Goal: Information Seeking & Learning: Learn about a topic

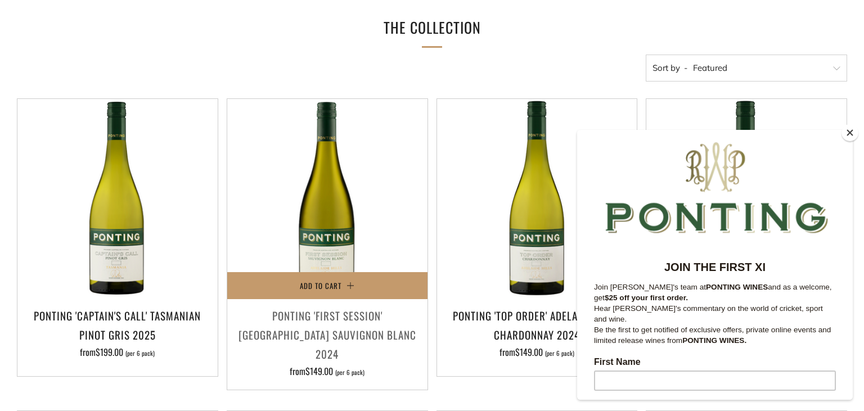
click at [323, 326] on h3 "Ponting 'First Session' [GEOGRAPHIC_DATA] Sauvignon Blanc 2024" at bounding box center [327, 335] width 189 height 58
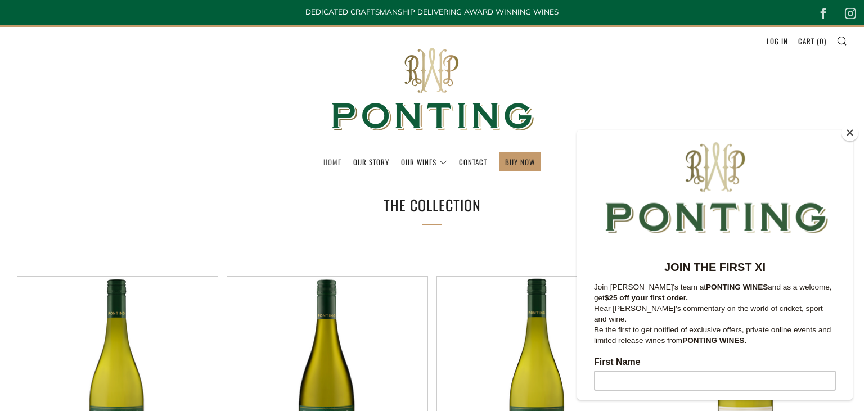
click at [337, 160] on link "Home" at bounding box center [332, 162] width 18 height 18
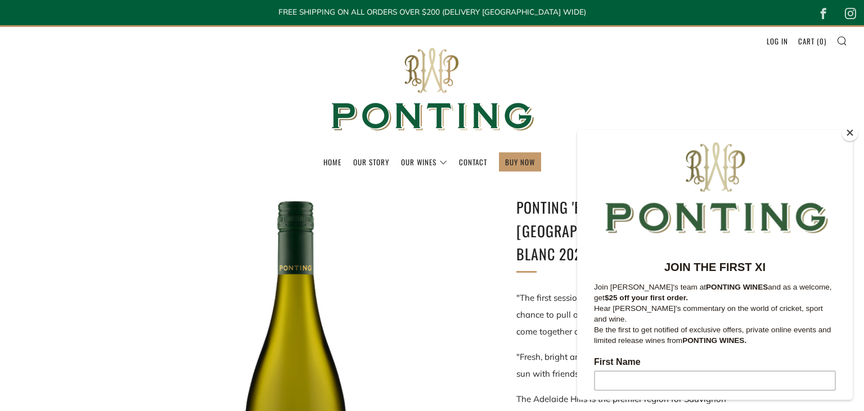
click at [848, 132] on button "Close" at bounding box center [849, 132] width 17 height 17
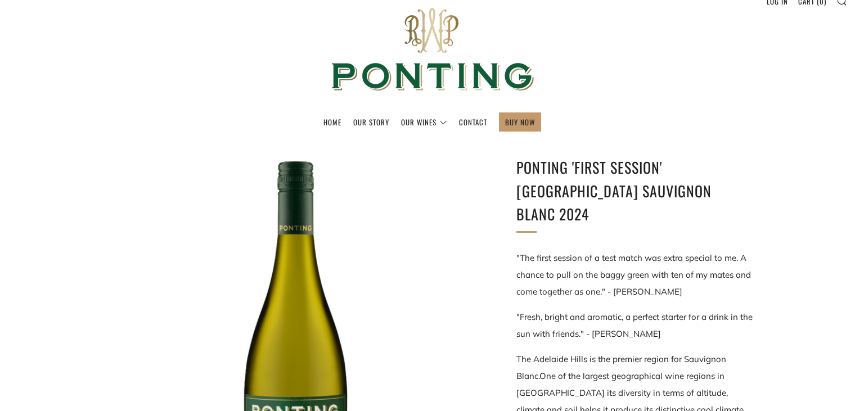
scroll to position [59, 0]
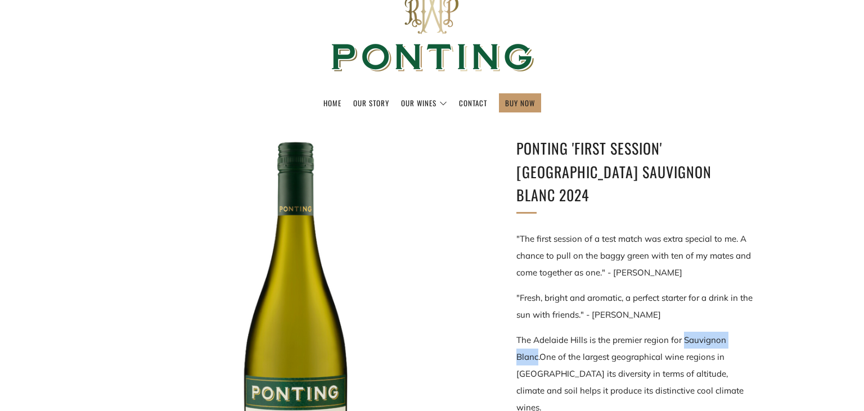
drag, startPoint x: 683, startPoint y: 317, endPoint x: 748, endPoint y: 313, distance: 65.4
click at [748, 332] on p "The Adelaide Hills is the premier region for Sauvignon Blanc. One of the larges…" at bounding box center [634, 374] width 236 height 84
copy p "Sauvignon Blanc"
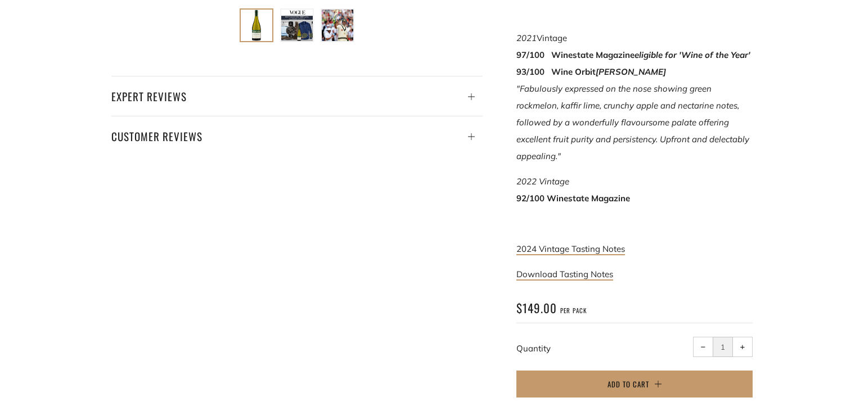
scroll to position [594, 0]
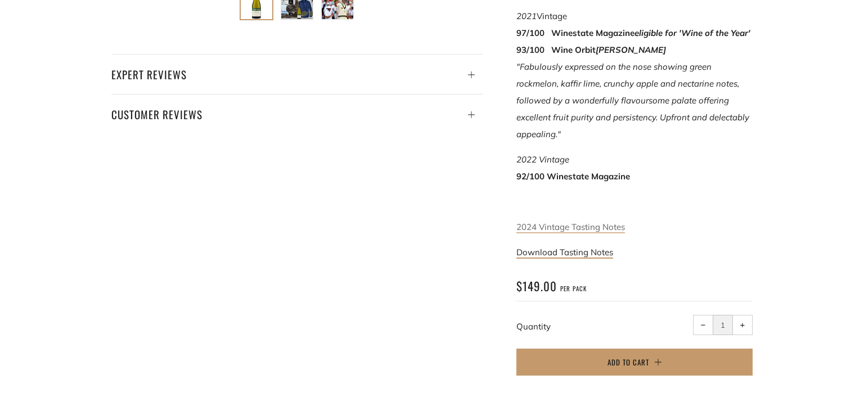
click at [546, 222] on span "2024 Vintage Tasting Notes" at bounding box center [570, 227] width 109 height 11
click at [565, 247] on link "Download Tasting Notes" at bounding box center [564, 253] width 97 height 12
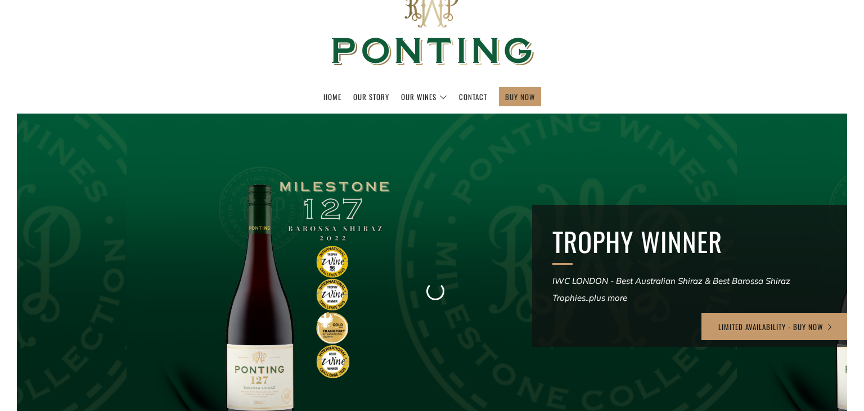
scroll to position [297, 0]
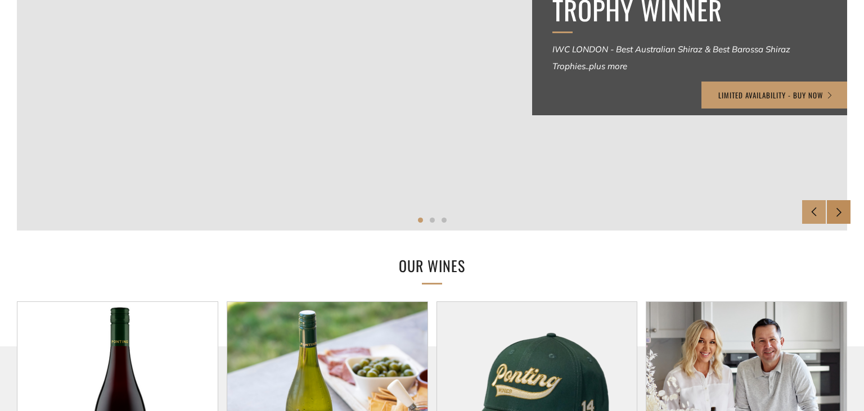
click at [844, 210] on div at bounding box center [839, 212] width 24 height 24
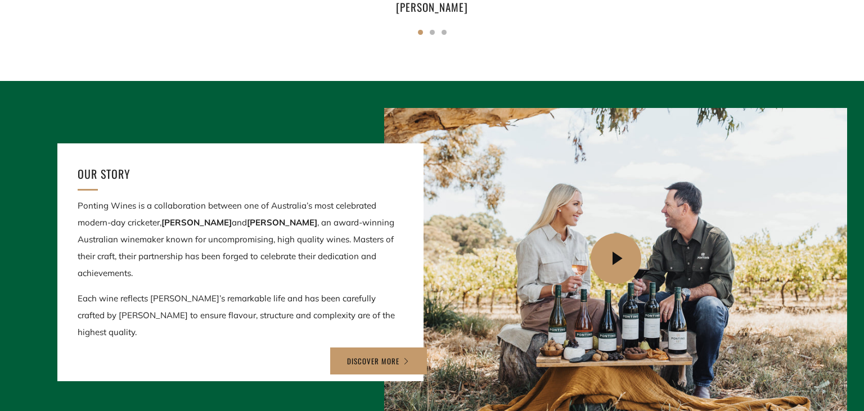
scroll to position [1188, 0]
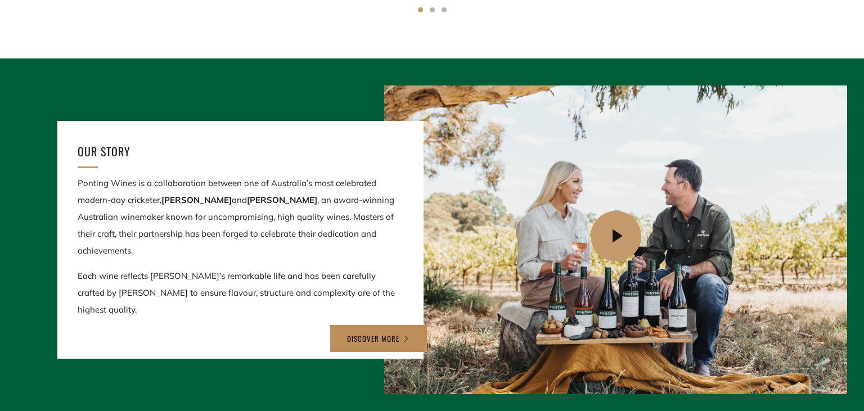
click at [347, 325] on link "DISCOVER MORE" at bounding box center [378, 338] width 97 height 27
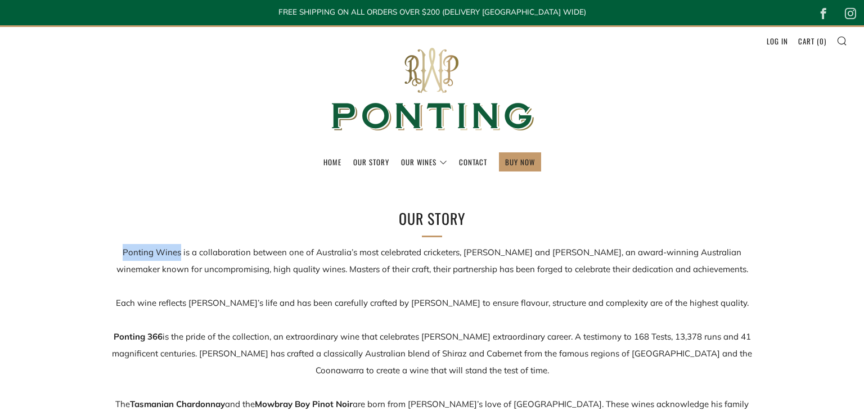
drag, startPoint x: 181, startPoint y: 249, endPoint x: 118, endPoint y: 240, distance: 63.6
click at [118, 240] on div "Our Story Ponting Wines is a collaboration between one of Australia’s most cele…" at bounding box center [431, 386] width 675 height 358
copy p "Ponting Wines"
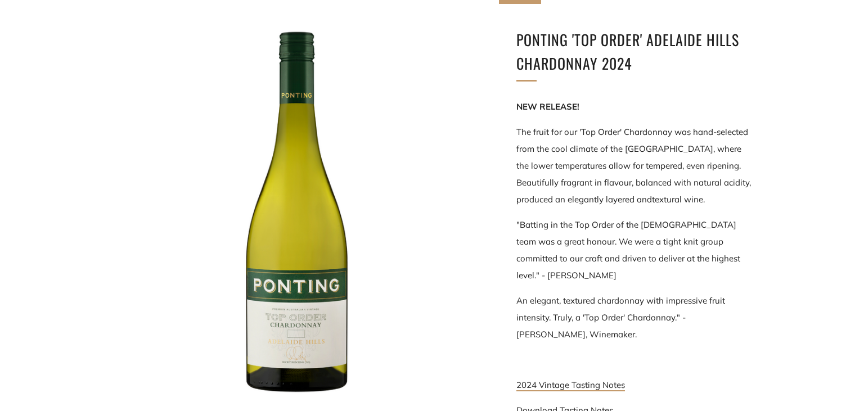
scroll to position [178, 0]
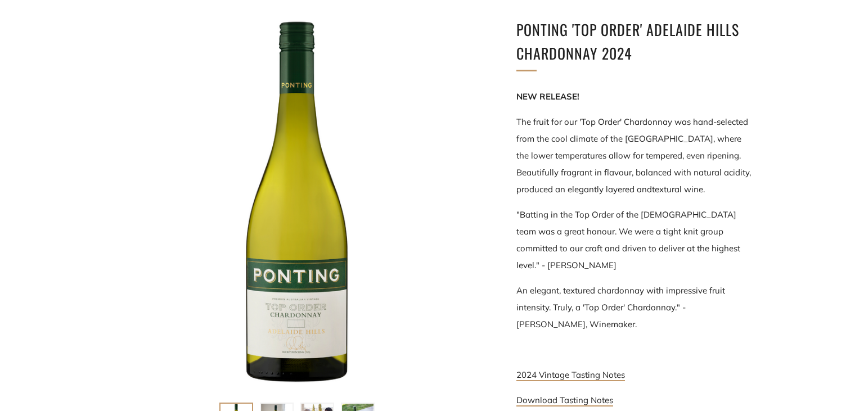
click at [652, 138] on span "The fruit for our 'Top Order' Chardonnay was hand-selected from the cool climat…" at bounding box center [632, 138] width 232 height 44
click at [676, 138] on span "The fruit for our 'Top Order' Chardonnay was hand-selected from the cool climat…" at bounding box center [632, 138] width 232 height 44
drag, startPoint x: 674, startPoint y: 137, endPoint x: 638, endPoint y: 138, distance: 36.6
click at [638, 138] on span "The fruit for our 'Top Order' Chardonnay was hand-selected from the cool climat…" at bounding box center [632, 138] width 232 height 44
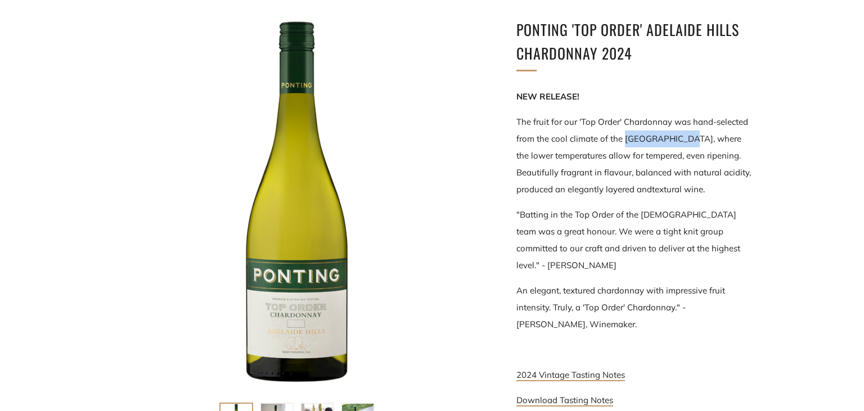
drag, startPoint x: 678, startPoint y: 139, endPoint x: 625, endPoint y: 138, distance: 52.3
click at [625, 138] on span "The fruit for our 'Top Order' Chardonnay was hand-selected from the cool climat…" at bounding box center [632, 138] width 232 height 44
copy span "Adelaide Hills"
click at [658, 124] on span "The fruit for our 'Top Order' Chardonnay was hand-selected from the cool climat…" at bounding box center [632, 138] width 232 height 44
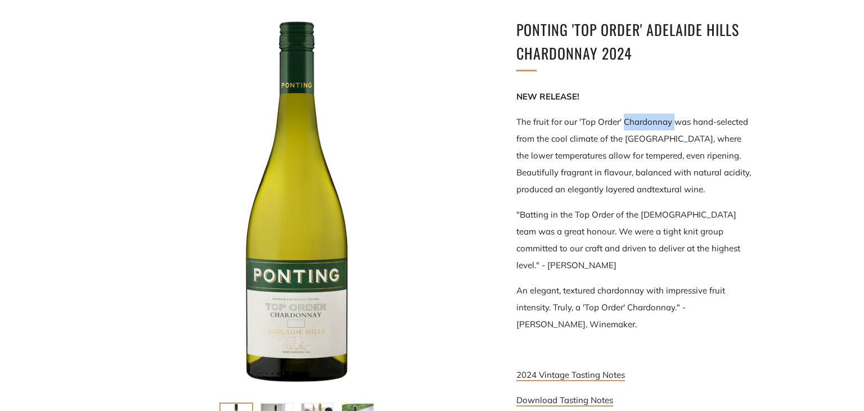
copy span "Chardonnay"
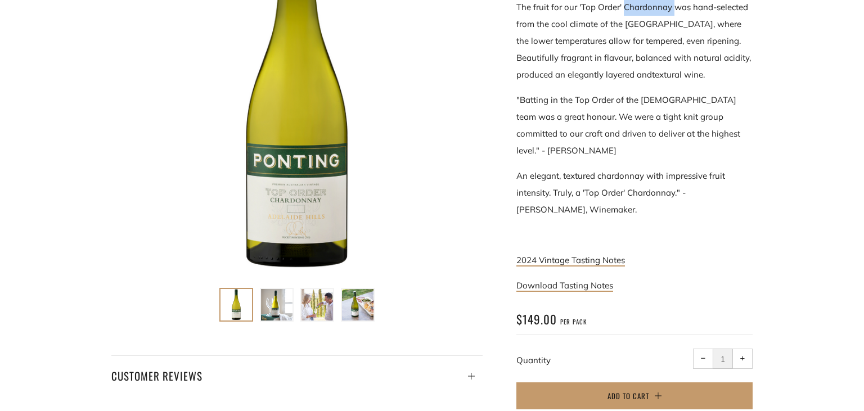
scroll to position [297, 0]
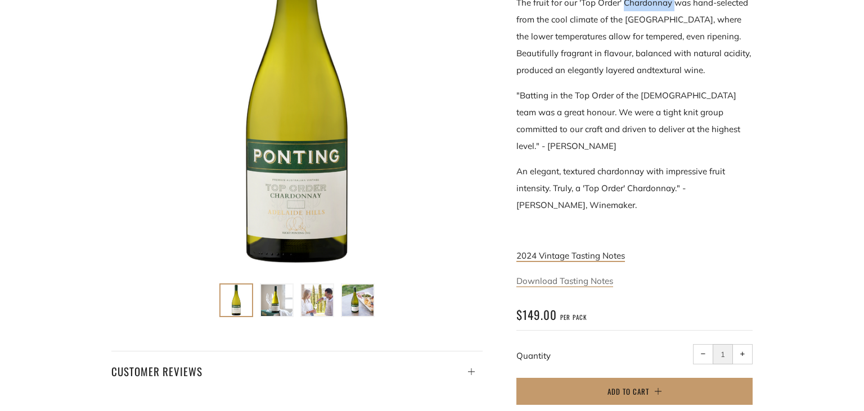
click at [580, 276] on link "Download Tasting Notes" at bounding box center [564, 282] width 97 height 12
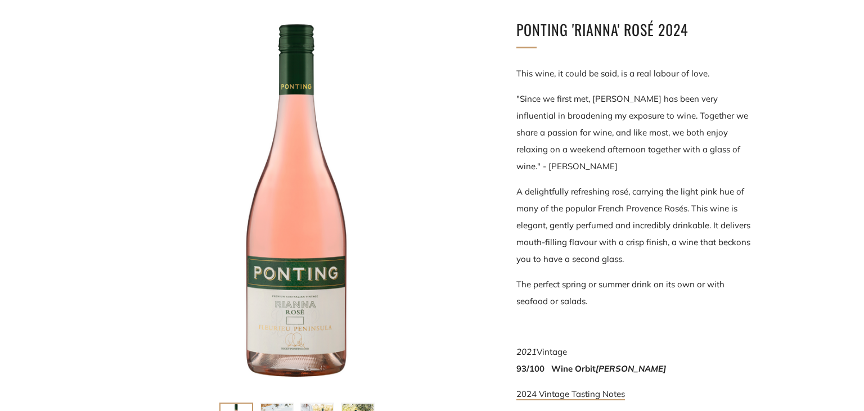
scroll to position [297, 0]
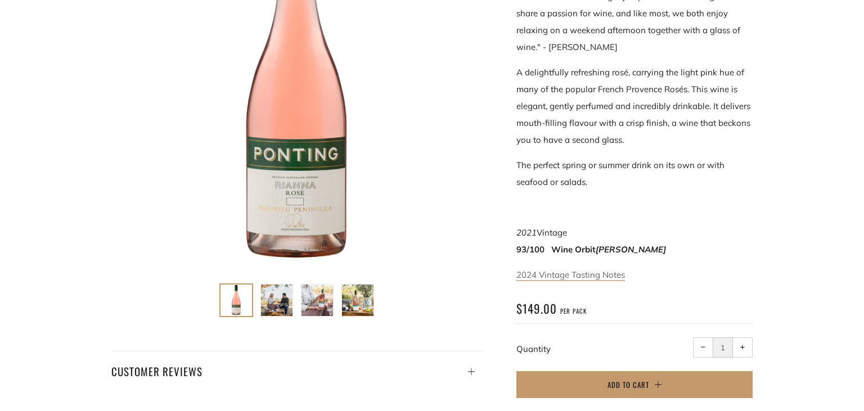
click at [549, 279] on link "2024 Vintage Tasting Notes" at bounding box center [570, 275] width 109 height 12
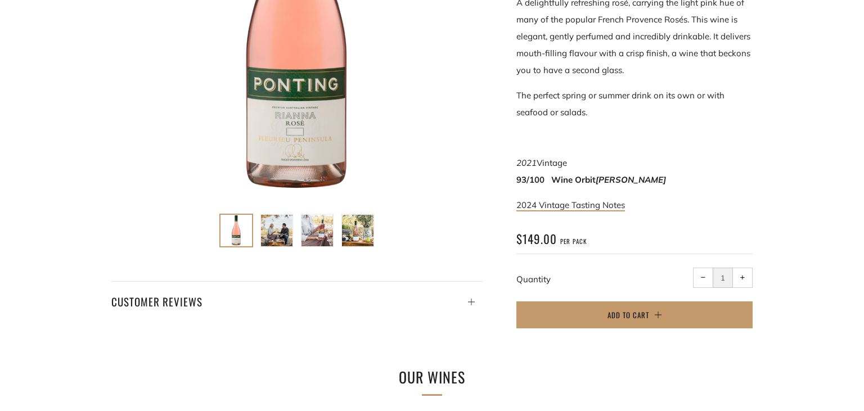
scroll to position [356, 0]
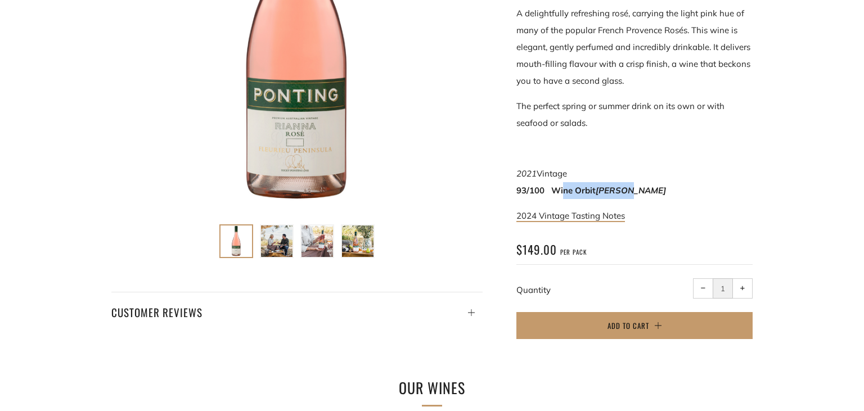
drag, startPoint x: 564, startPoint y: 195, endPoint x: 660, endPoint y: 216, distance: 98.4
click at [649, 193] on p "2021 Vintage 93/100 Wine Orbit Sam Kim" at bounding box center [634, 182] width 236 height 34
click at [276, 224] on div at bounding box center [277, 241] width 34 height 34
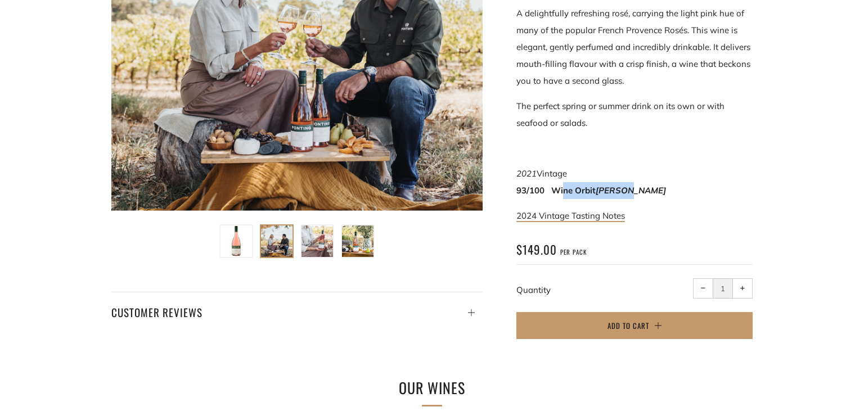
click at [311, 237] on img at bounding box center [316, 241] width 31 height 31
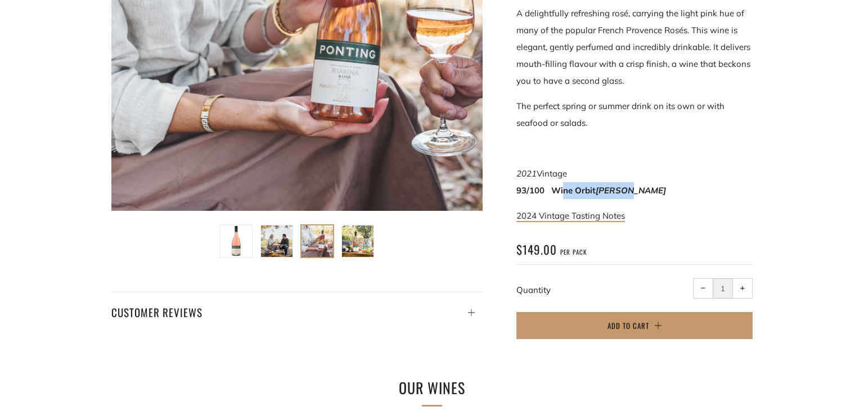
click at [350, 94] on div at bounding box center [296, 25] width 371 height 371
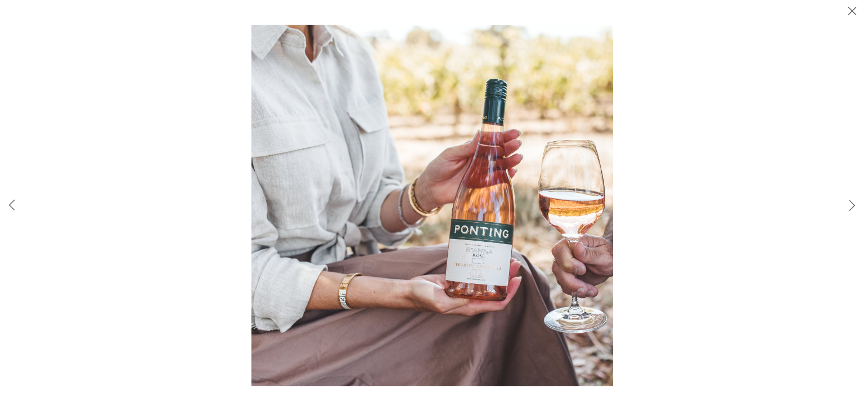
click at [350, 94] on img at bounding box center [432, 206] width 362 height 362
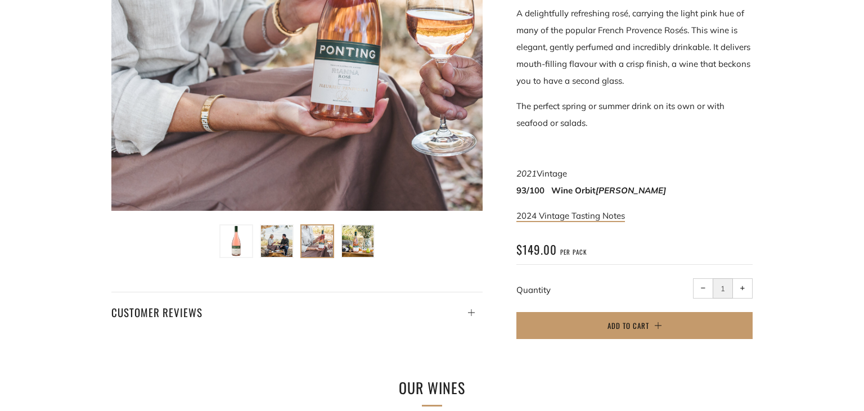
click at [228, 245] on img at bounding box center [235, 241] width 31 height 31
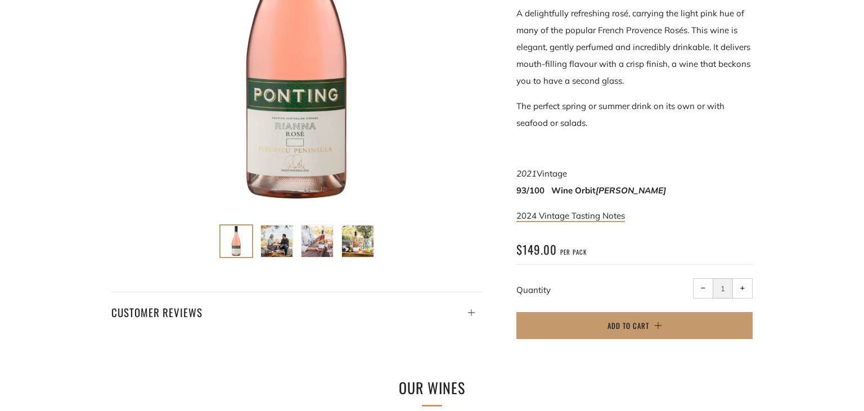
click at [312, 127] on div at bounding box center [296, 25] width 371 height 371
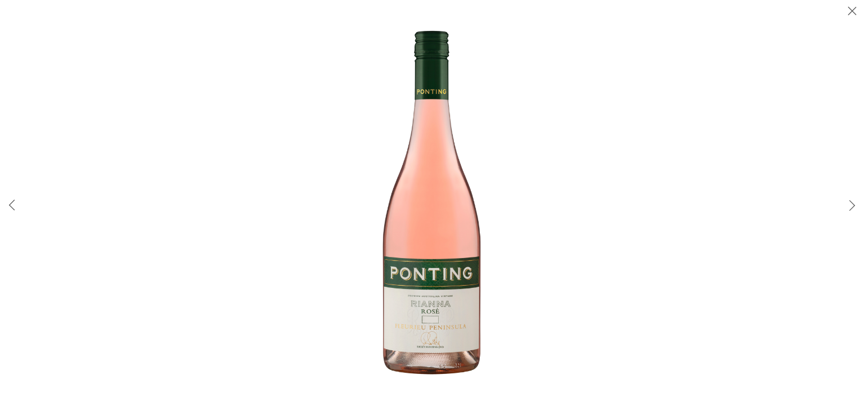
click at [428, 342] on img at bounding box center [432, 206] width 362 height 362
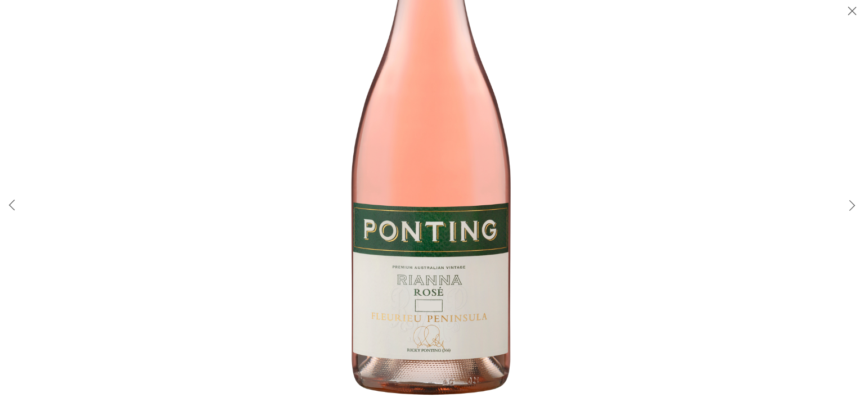
click at [428, 342] on img at bounding box center [431, 119] width 589 height 589
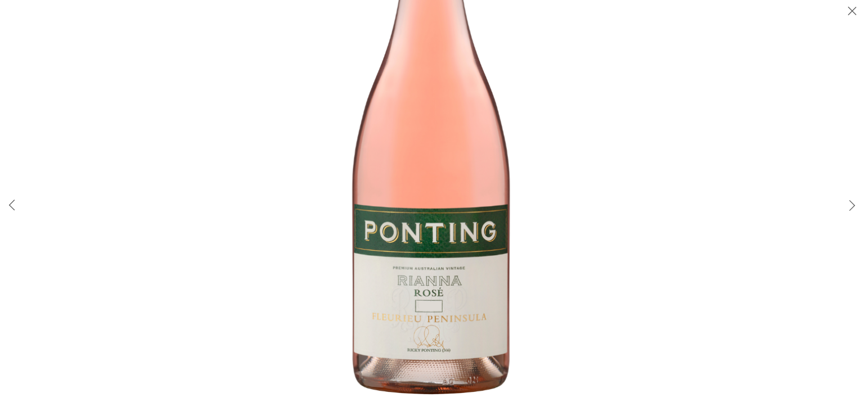
click at [428, 342] on img at bounding box center [432, 122] width 583 height 583
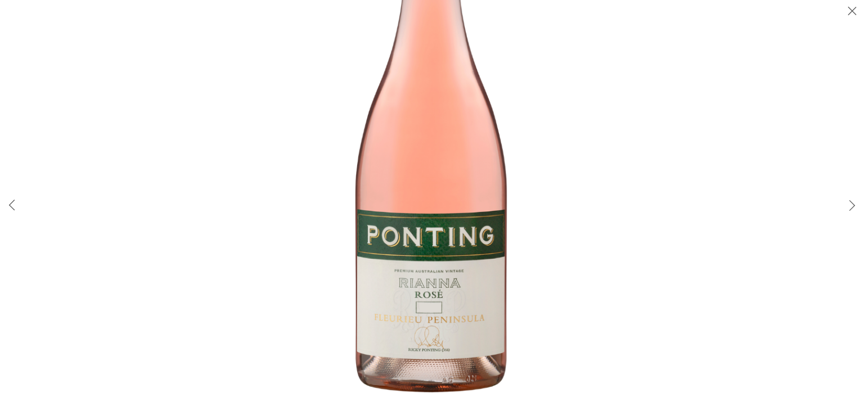
click at [428, 342] on img at bounding box center [432, 130] width 561 height 561
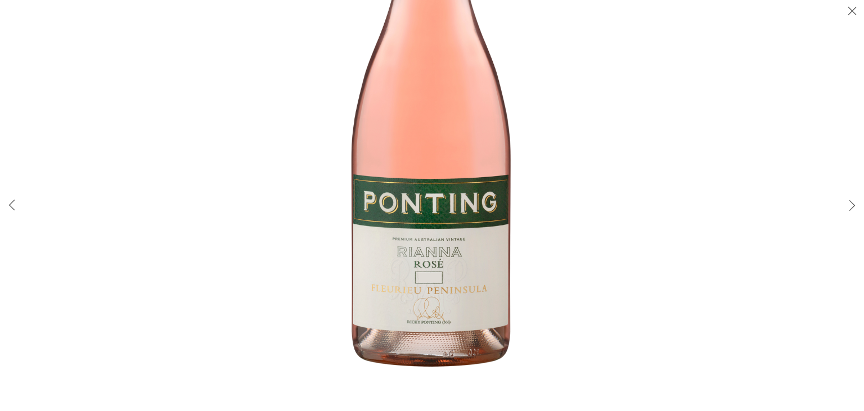
click at [426, 309] on img at bounding box center [431, 91] width 589 height 589
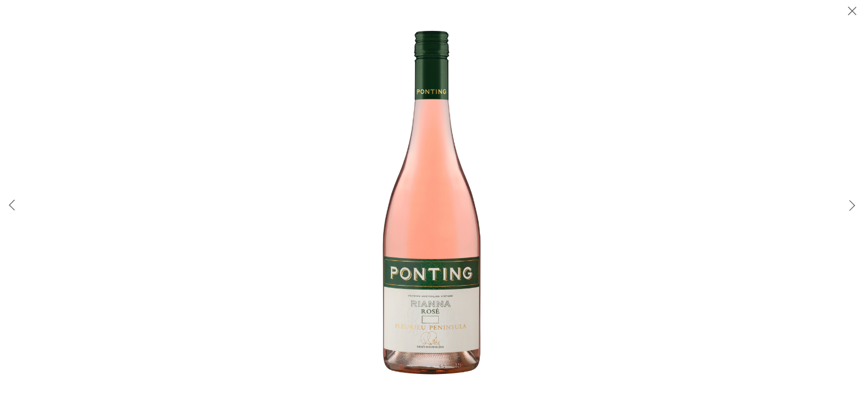
click at [557, 280] on img at bounding box center [432, 206] width 362 height 362
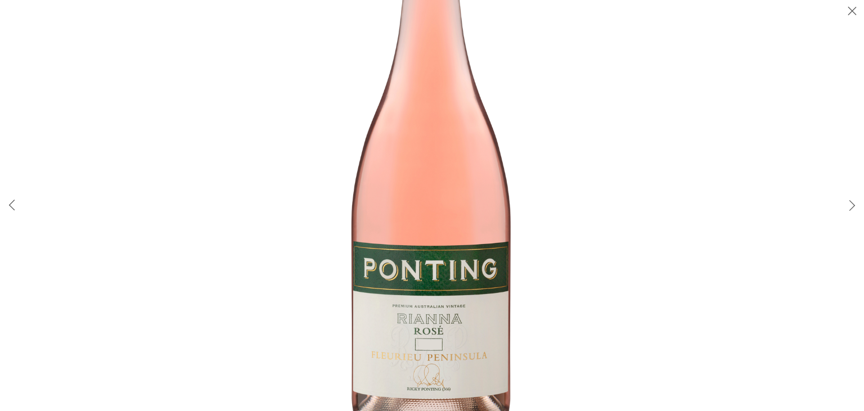
click at [651, 283] on img at bounding box center [431, 158] width 589 height 589
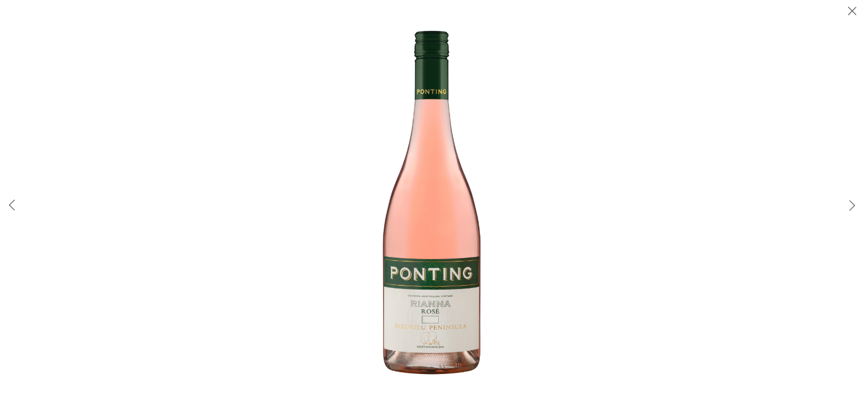
click at [425, 332] on img at bounding box center [432, 206] width 362 height 362
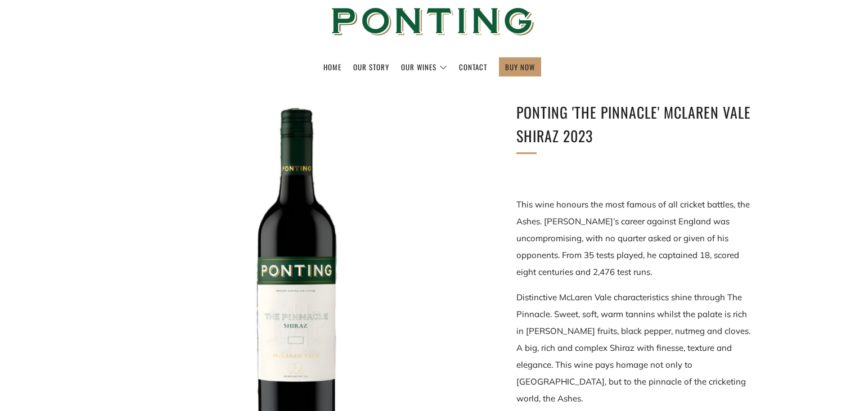
scroll to position [119, 0]
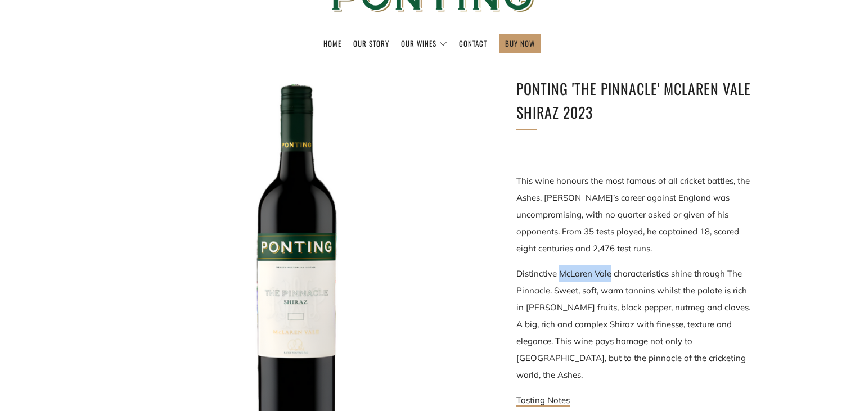
drag, startPoint x: 561, startPoint y: 275, endPoint x: 610, endPoint y: 276, distance: 48.9
click at [610, 276] on p "Distinctive McLaren Vale characteristics shine through The Pinnacle. Sweet, sof…" at bounding box center [634, 324] width 236 height 118
copy p "McLaren Vale"
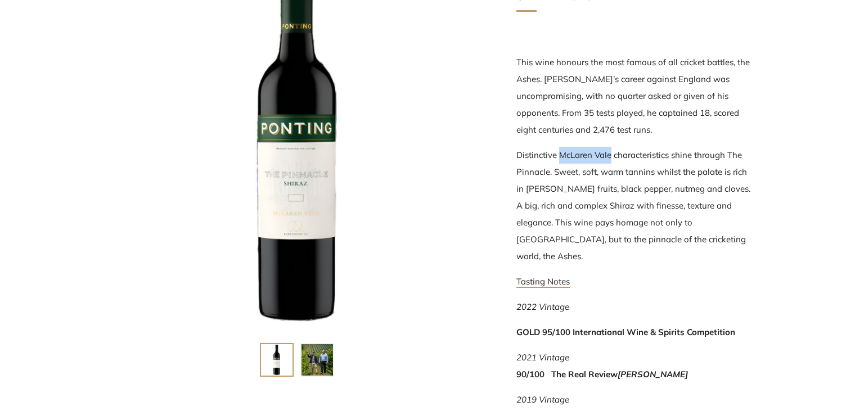
click at [303, 197] on div at bounding box center [296, 143] width 371 height 371
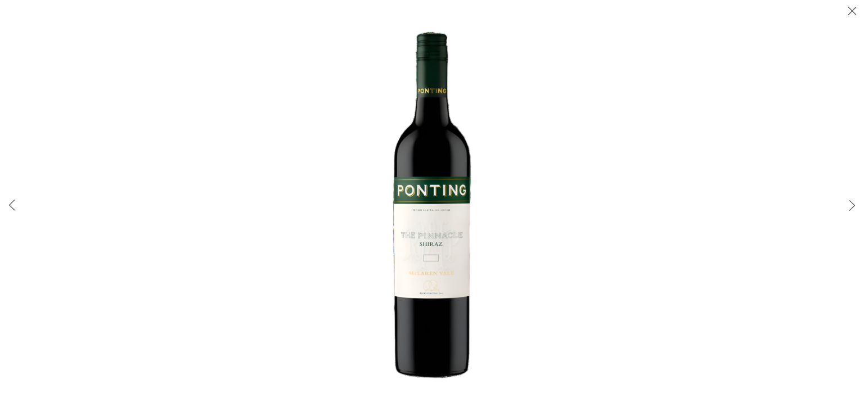
click at [442, 249] on img at bounding box center [432, 206] width 362 height 362
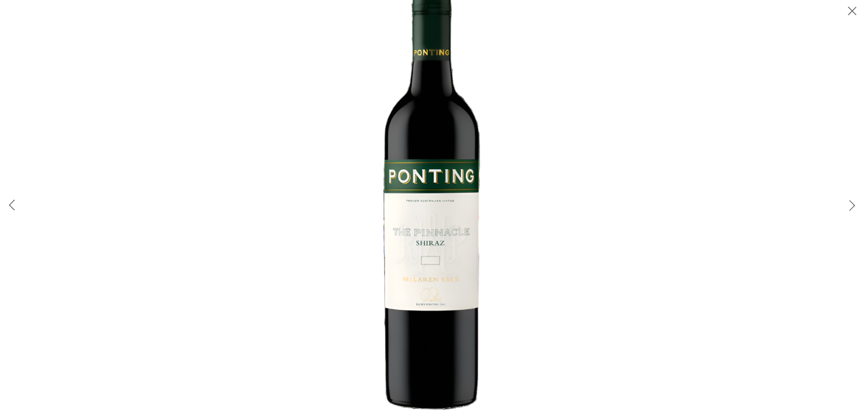
click at [649, 260] on img at bounding box center [432, 195] width 450 height 450
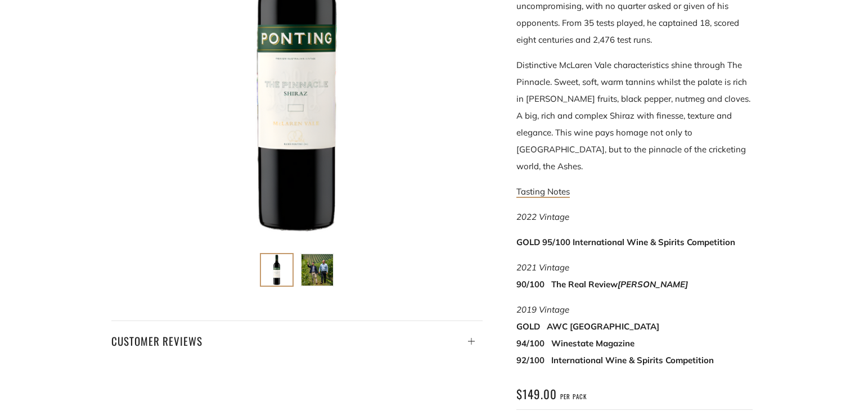
scroll to position [416, 0]
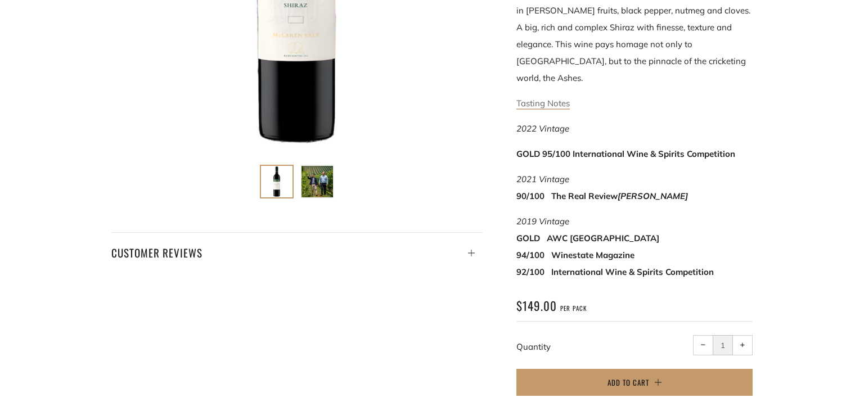
click at [551, 98] on link "Tasting Notes" at bounding box center [542, 104] width 53 height 12
